Goal: Task Accomplishment & Management: Manage account settings

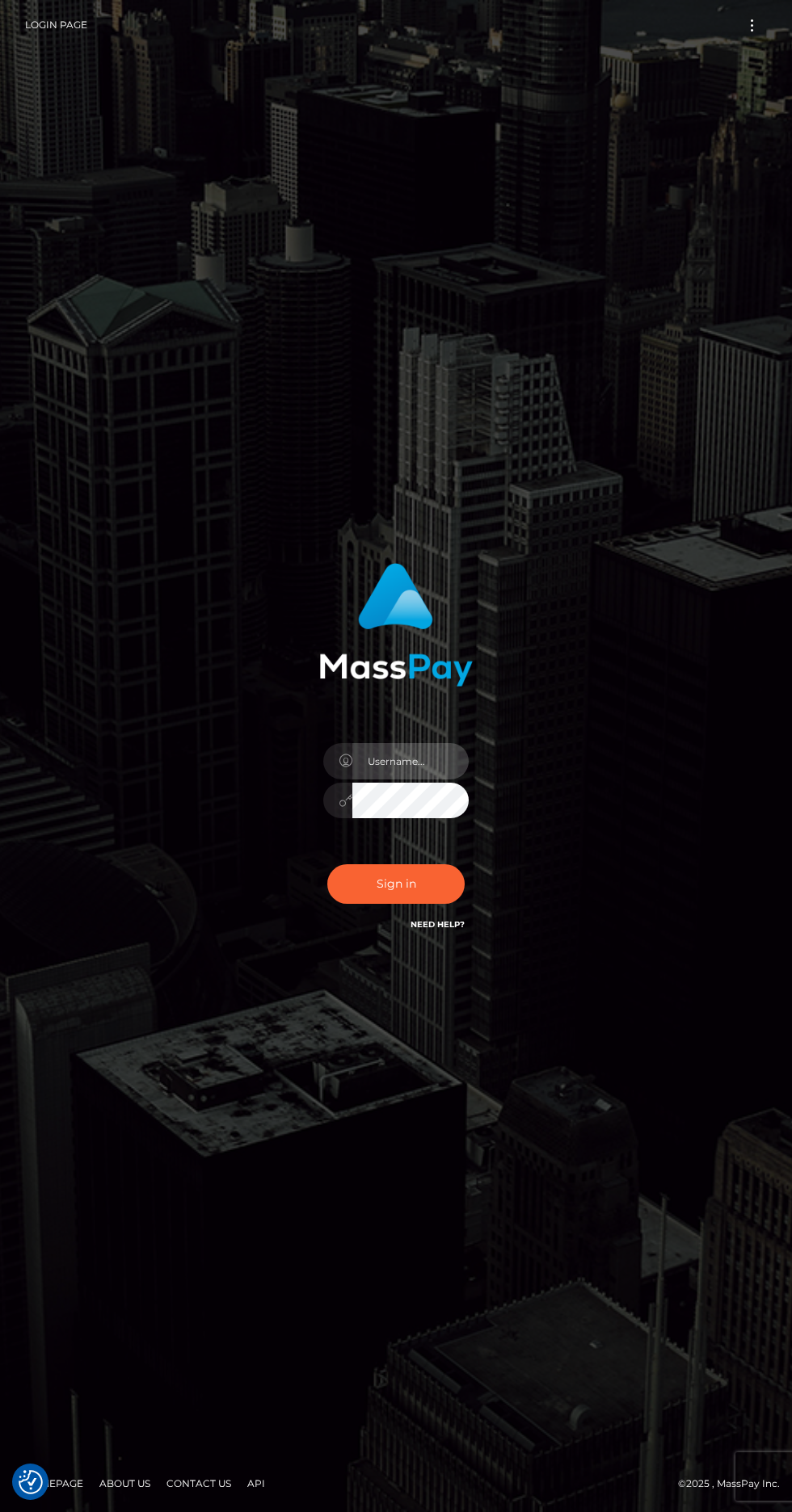
click at [440, 779] on input "text" at bounding box center [411, 761] width 116 height 36
type input "[EMAIL_ADDRESS][DOMAIN_NAME]"
click at [448, 904] on button "Sign in" at bounding box center [396, 884] width 137 height 40
